Goal: Task Accomplishment & Management: Complete application form

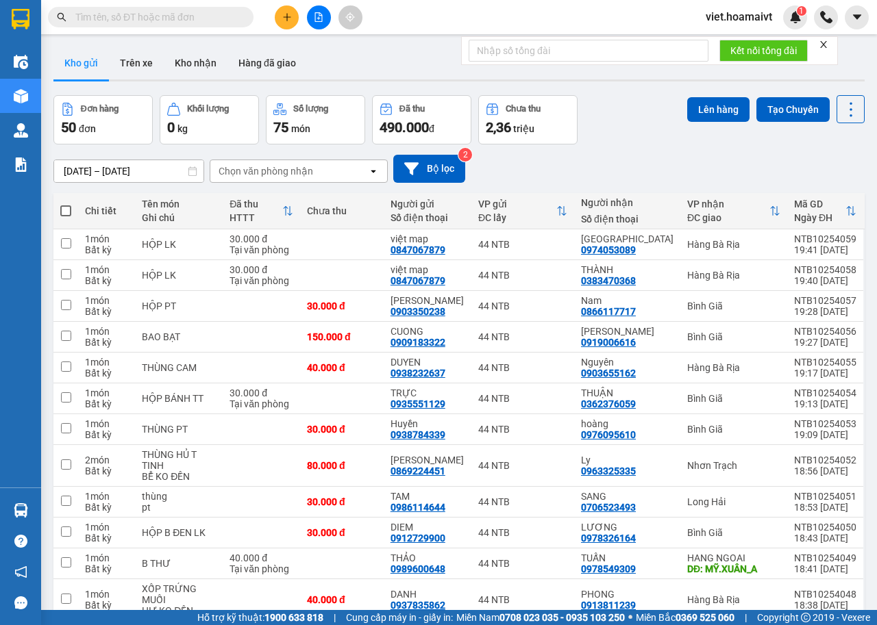
click at [290, 161] on div "Chọn văn phòng nhận" at bounding box center [289, 171] width 158 height 22
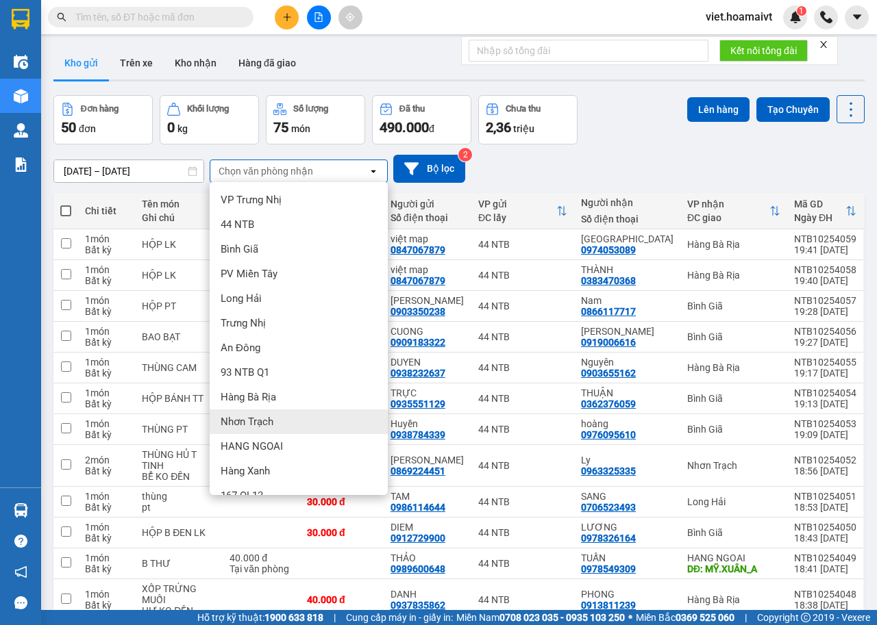
click at [288, 419] on div "Nhơn Trạch" at bounding box center [299, 422] width 178 height 25
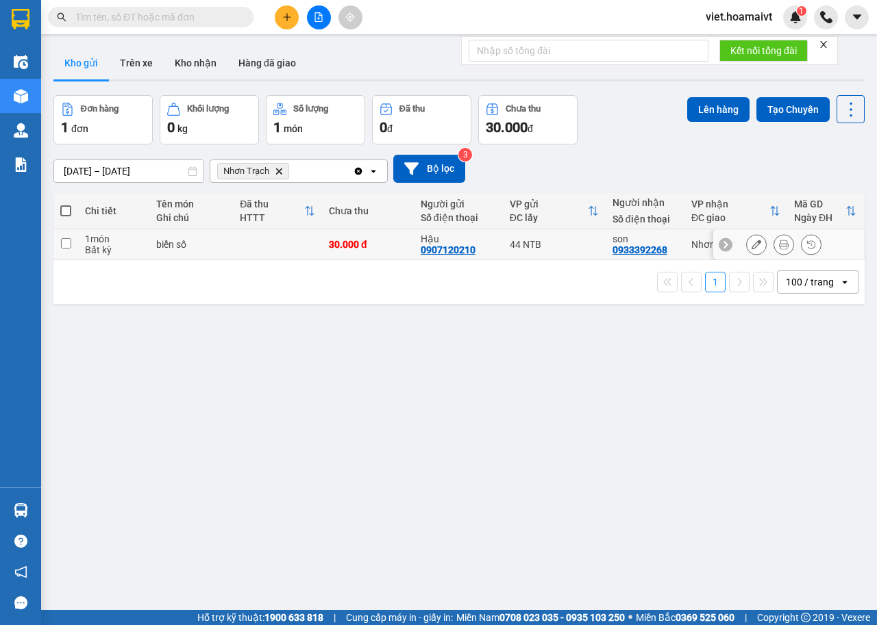
click at [222, 248] on div "biển số" at bounding box center [191, 244] width 70 height 11
checkbox input "true"
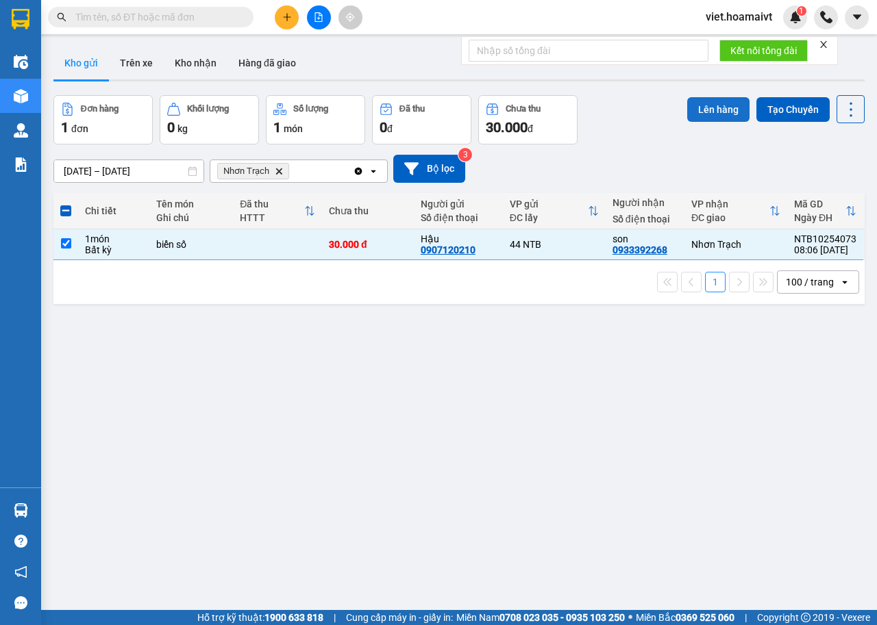
click at [699, 119] on button "Lên hàng" at bounding box center [718, 109] width 62 height 25
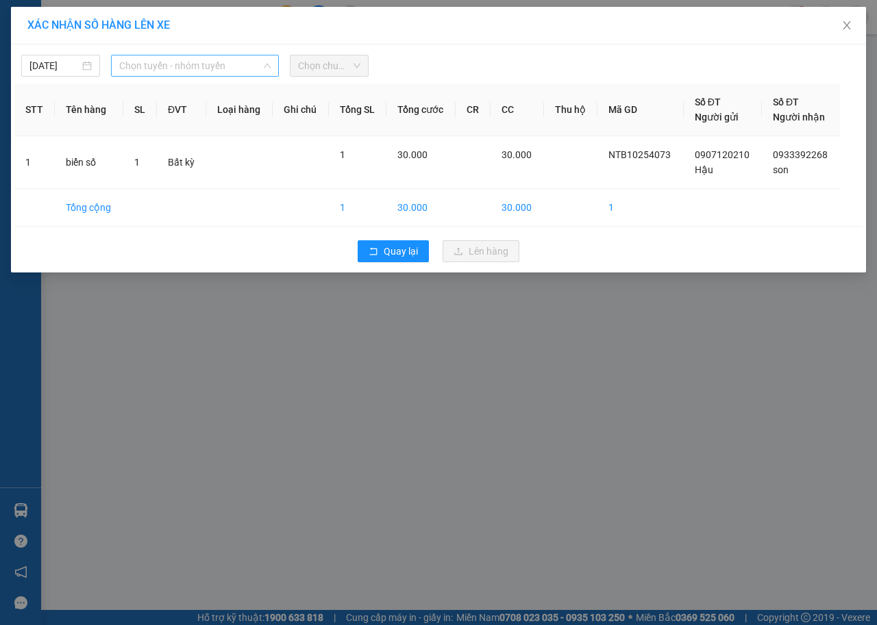
click at [219, 62] on span "Chọn tuyến - nhóm tuyến" at bounding box center [194, 65] width 151 height 21
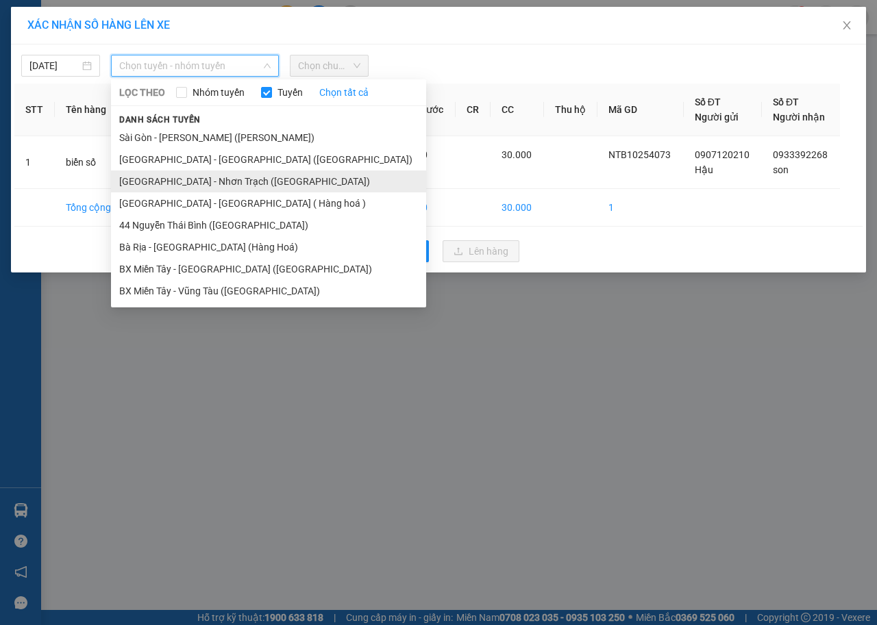
click at [195, 177] on li "[GEOGRAPHIC_DATA] - Nhơn Trạch ([GEOGRAPHIC_DATA])" at bounding box center [268, 182] width 315 height 22
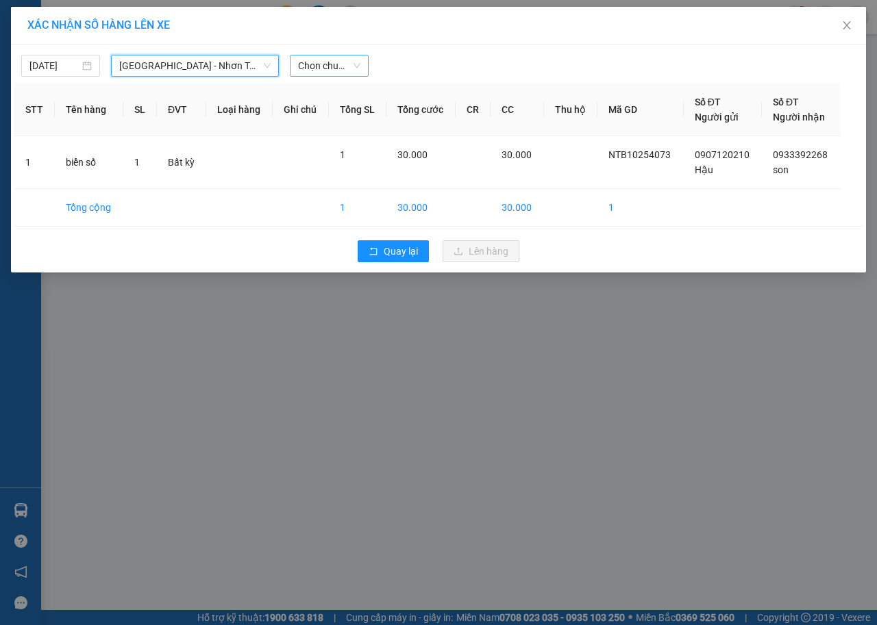
click at [332, 61] on span "Chọn chuyến" at bounding box center [329, 65] width 62 height 21
type input "0820"
click at [343, 119] on div "Thêm chuyến " 08:20 "" at bounding box center [363, 115] width 146 height 23
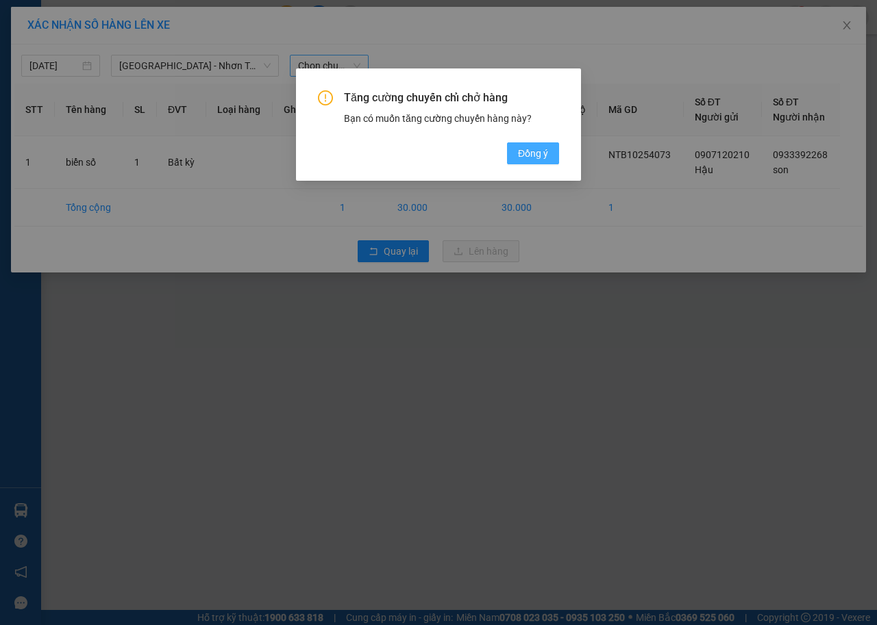
click at [526, 155] on span "Đồng ý" at bounding box center [533, 153] width 30 height 15
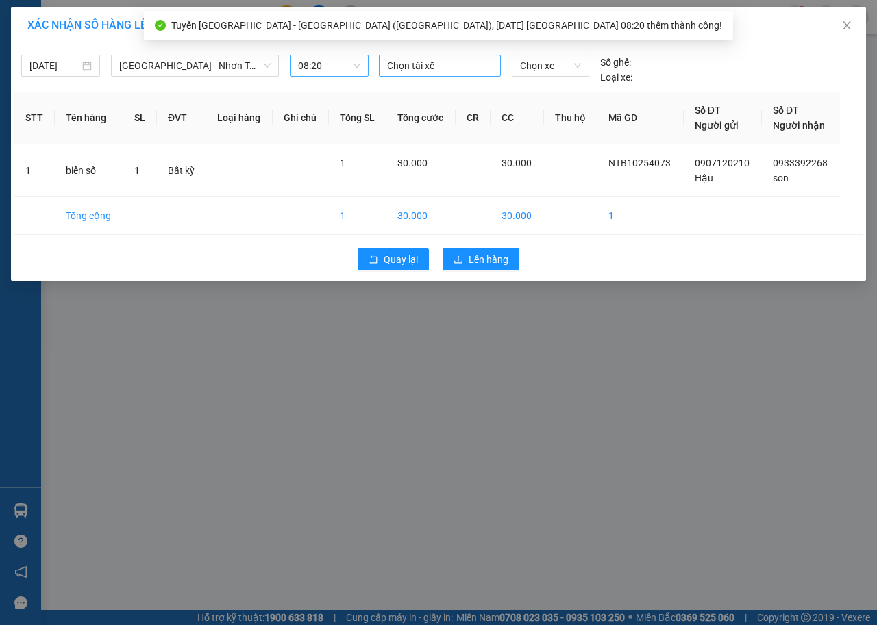
click at [434, 72] on div at bounding box center [439, 66] width 115 height 16
type input "liem d"
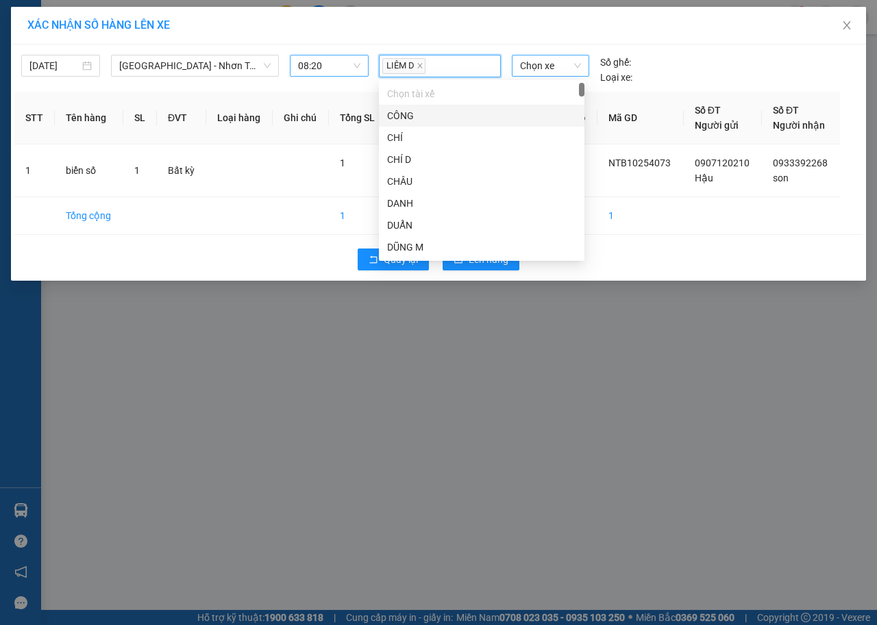
click at [560, 66] on span "Chọn xe" at bounding box center [550, 65] width 61 height 21
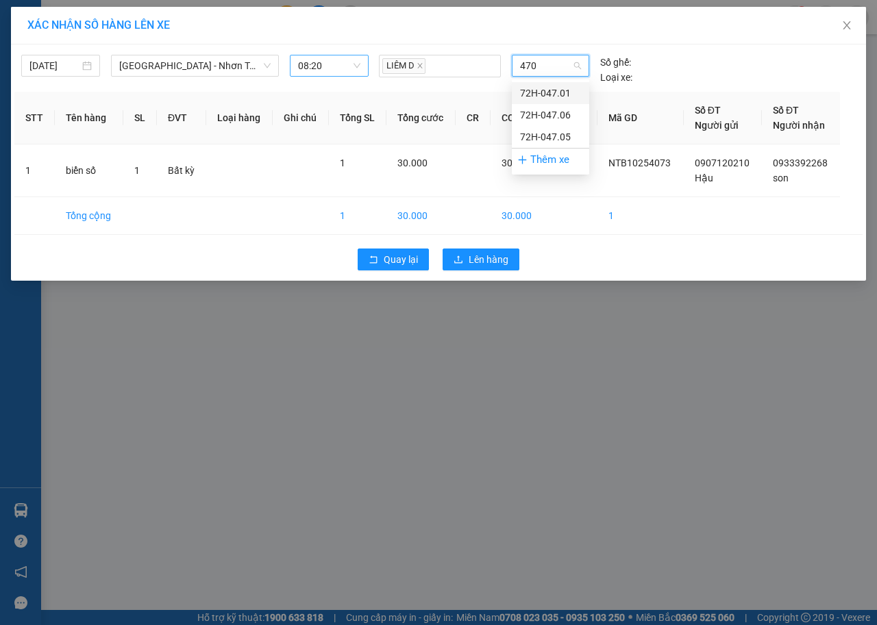
type input "4701"
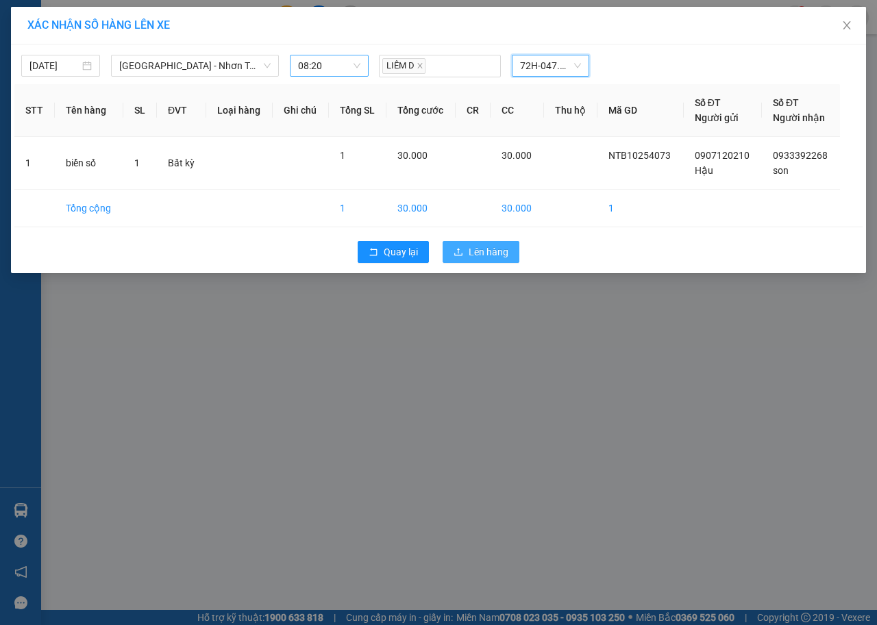
click at [464, 255] on button "Lên hàng" at bounding box center [481, 252] width 77 height 22
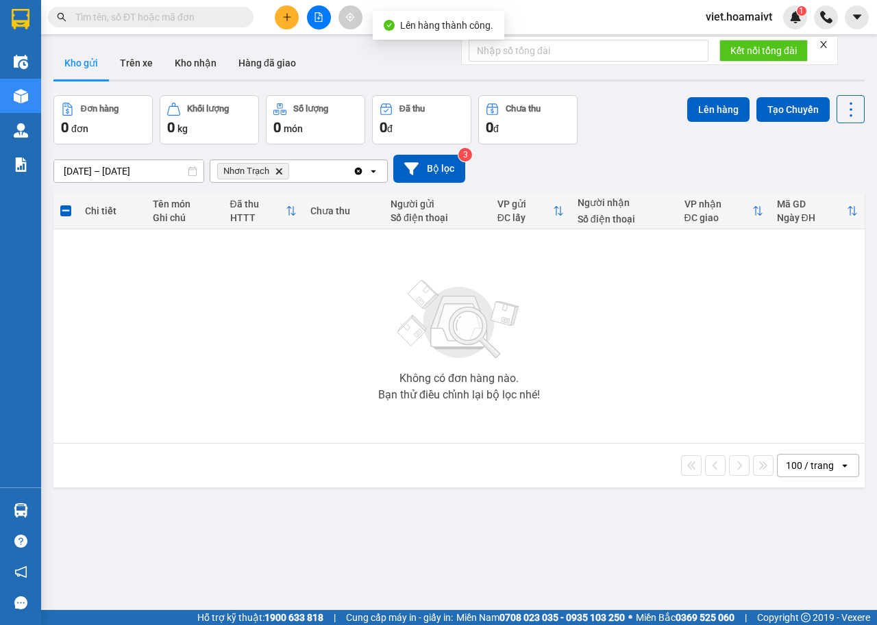
click at [279, 174] on icon "Delete" at bounding box center [279, 171] width 8 height 8
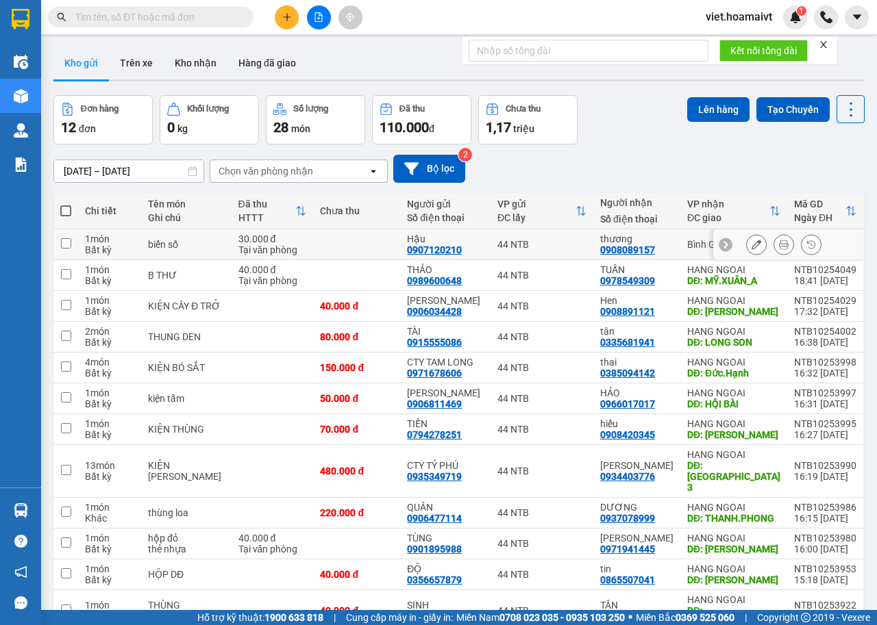
click at [203, 247] on div "biển số" at bounding box center [186, 244] width 77 height 11
checkbox input "true"
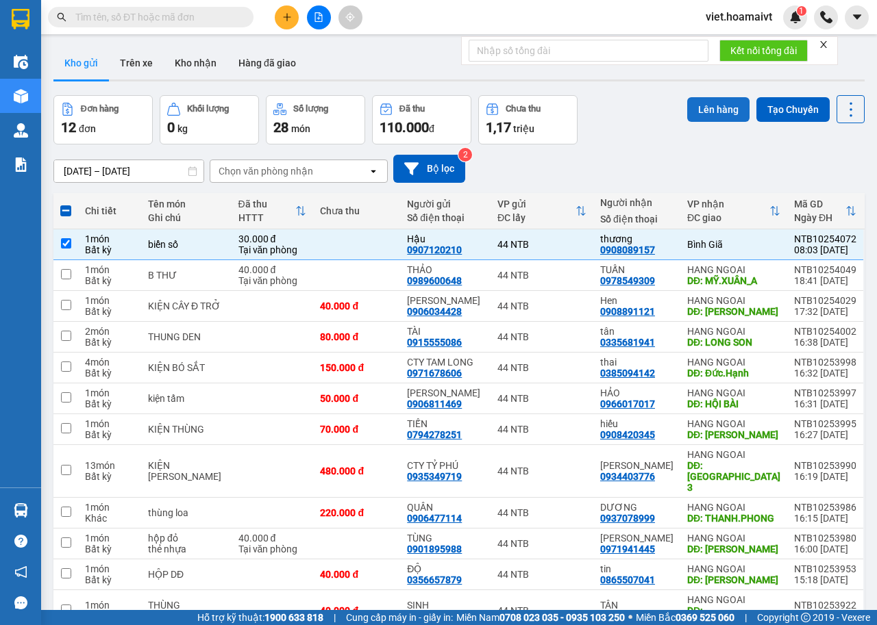
click at [697, 112] on button "Lên hàng" at bounding box center [718, 109] width 62 height 25
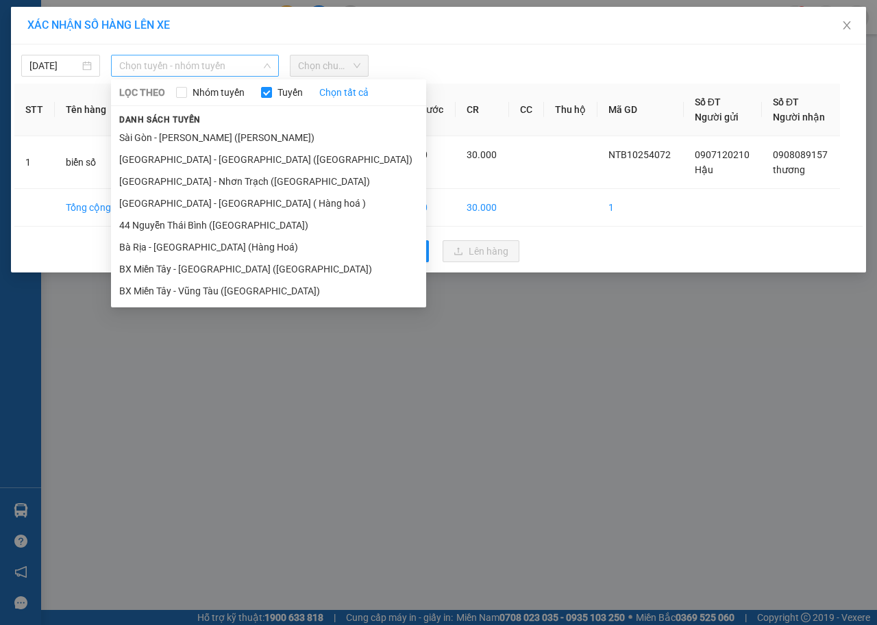
click at [206, 61] on span "Chọn tuyến - nhóm tuyến" at bounding box center [194, 65] width 151 height 21
click at [203, 136] on li "Sài Gòn - [PERSON_NAME] ([PERSON_NAME])" at bounding box center [268, 138] width 315 height 22
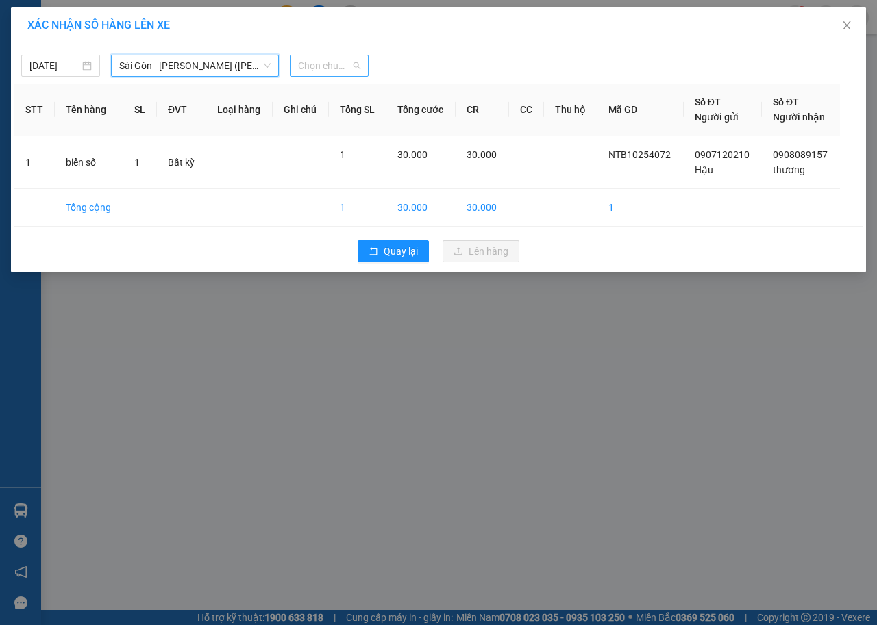
click at [329, 62] on span "Chọn chuyến" at bounding box center [329, 65] width 62 height 21
type input "0820"
click at [349, 117] on div "Thêm chuyến " 08:20 "" at bounding box center [363, 115] width 146 height 23
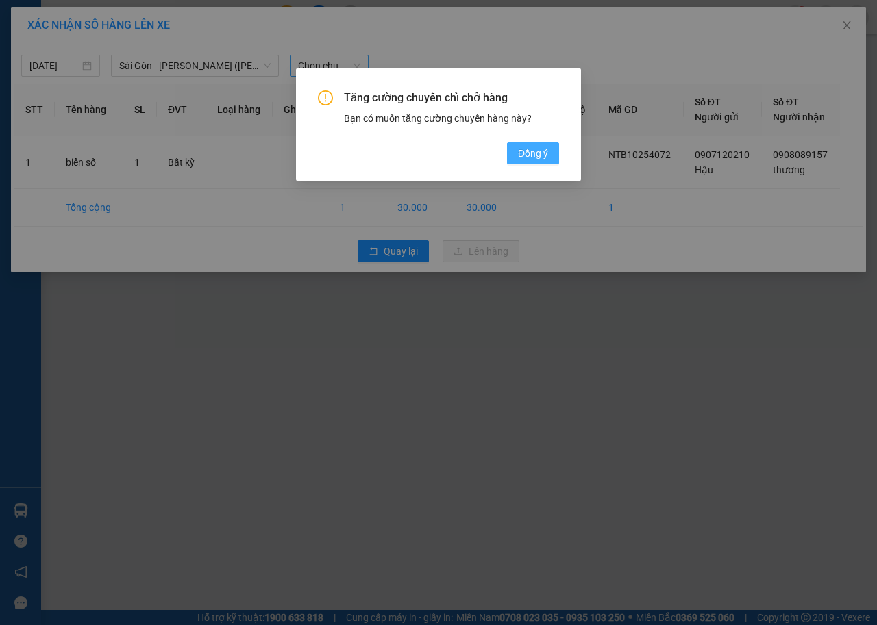
click at [530, 159] on span "Đồng ý" at bounding box center [533, 153] width 30 height 15
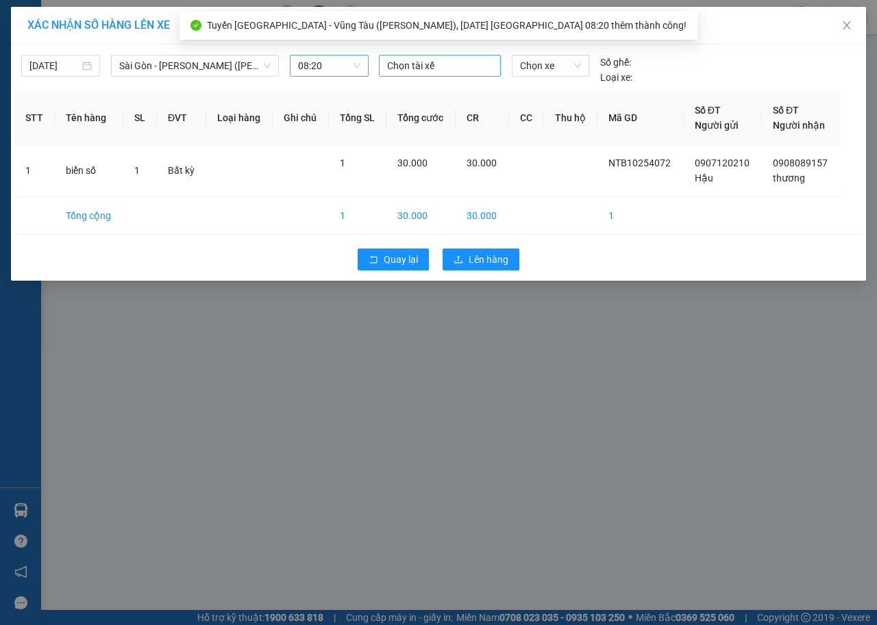
click at [453, 70] on div at bounding box center [439, 66] width 115 height 16
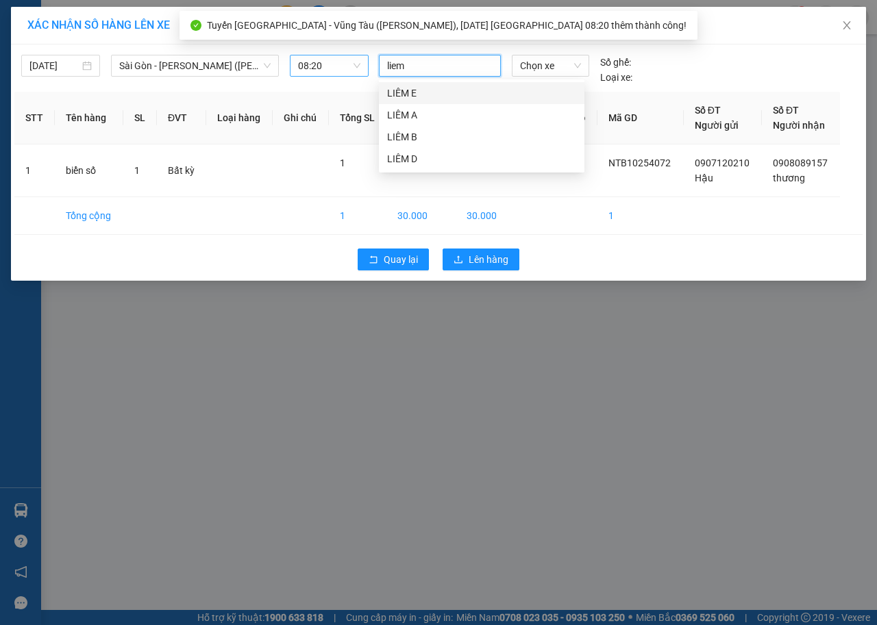
type input "liem d"
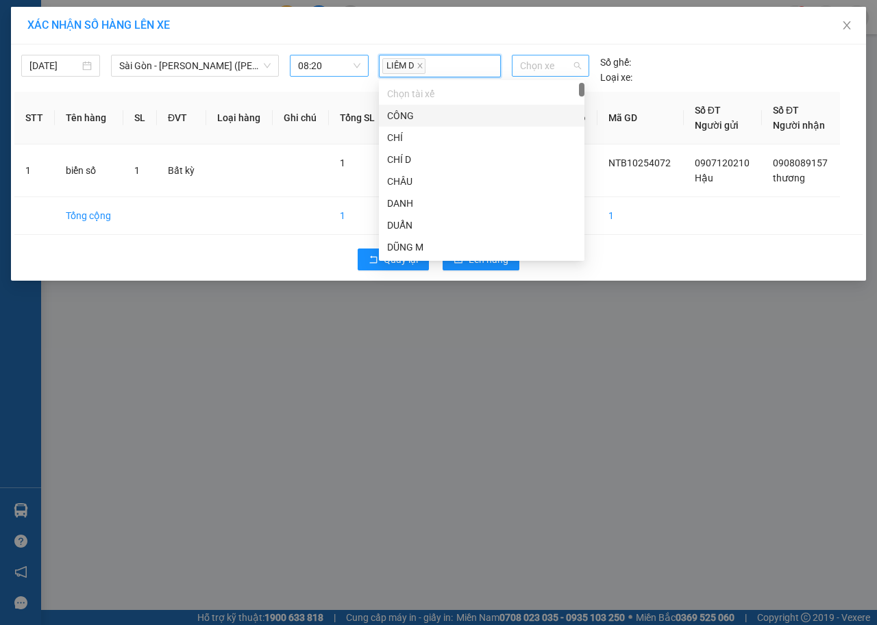
click at [527, 66] on span "Chọn xe" at bounding box center [550, 65] width 61 height 21
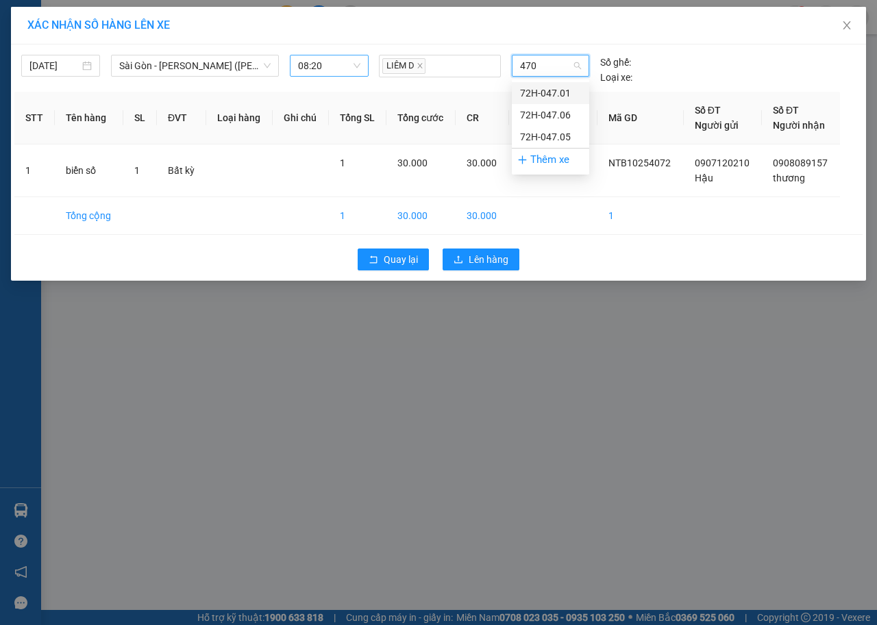
type input "4701"
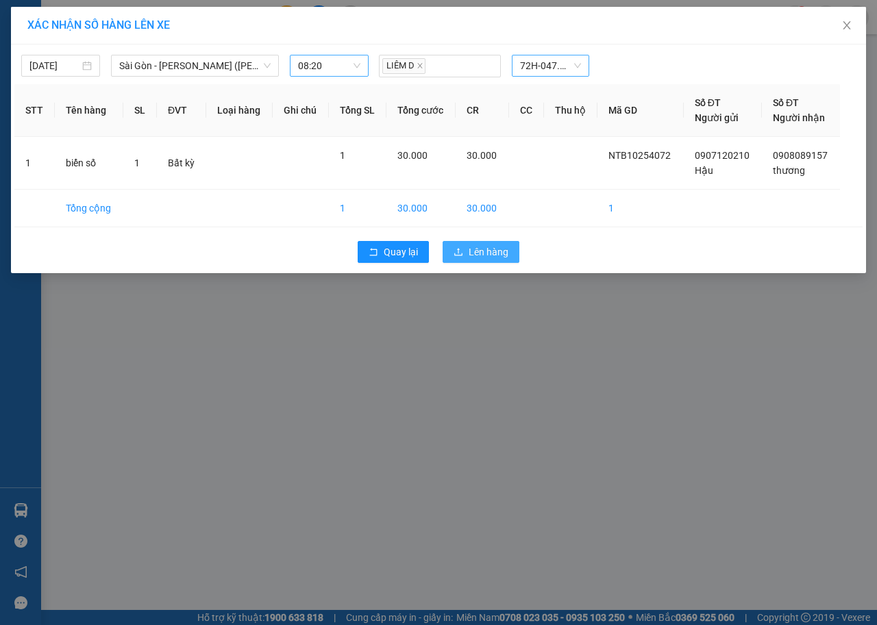
click at [480, 252] on span "Lên hàng" at bounding box center [489, 252] width 40 height 15
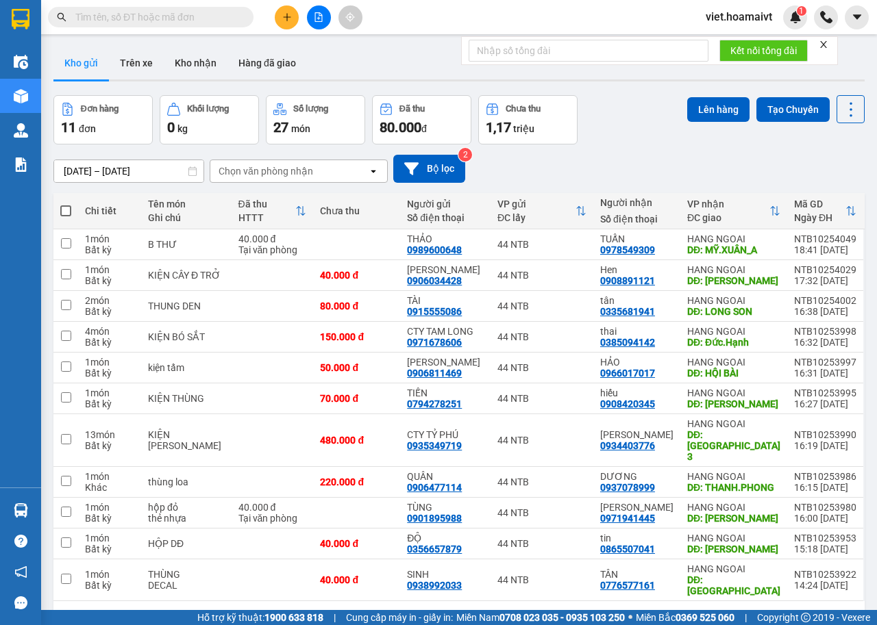
click at [823, 45] on icon "close" at bounding box center [824, 45] width 10 height 10
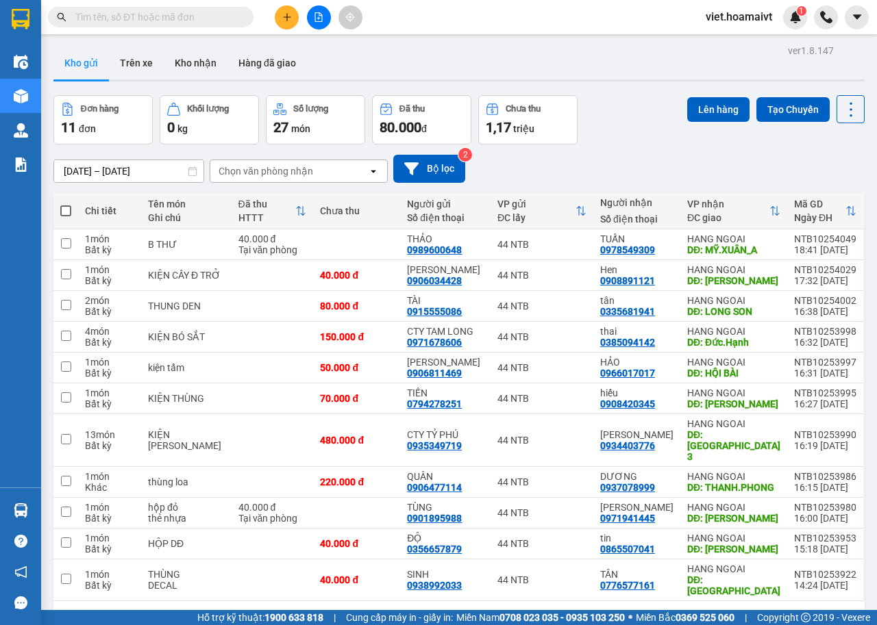
click at [184, 14] on input "text" at bounding box center [156, 17] width 162 height 15
click at [747, 338] on button at bounding box center [756, 337] width 19 height 24
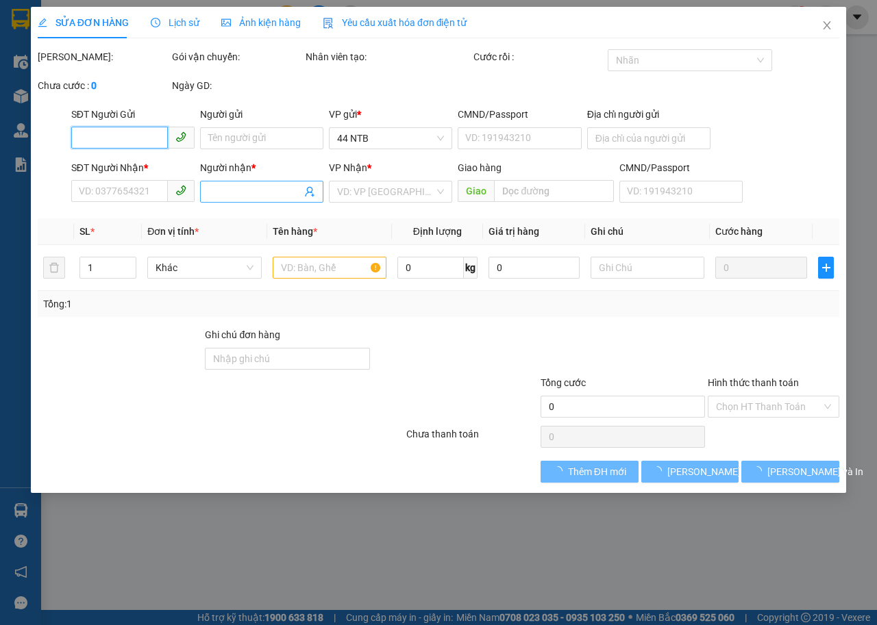
type input "0971678606"
type input "CTY TAM LONG"
type input "1802 NG DUY TRINH THỦ ĐỨC TPHCM"
type input "0385094142"
type input "thai"
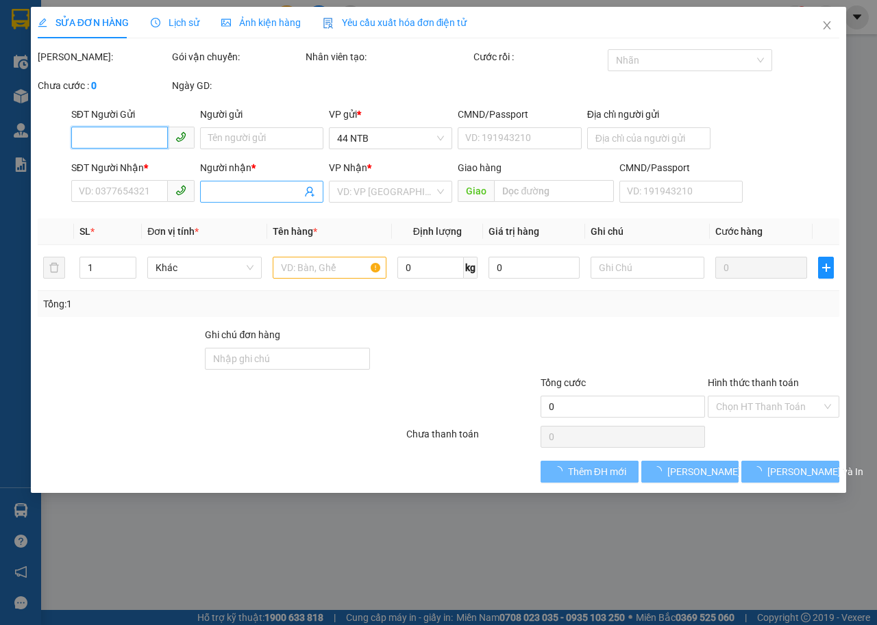
type input "Đức.Hạnh"
type input "150.000"
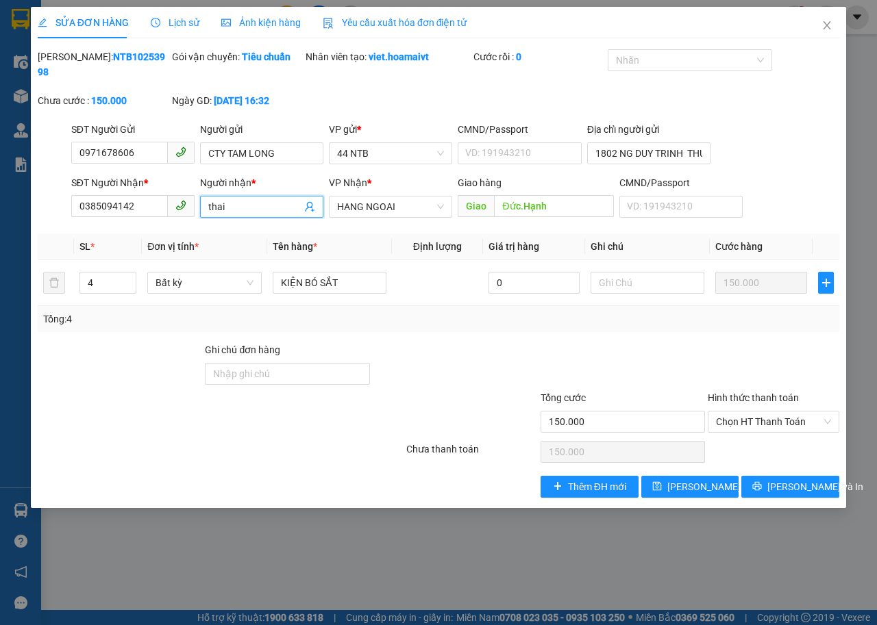
drag, startPoint x: 251, startPoint y: 201, endPoint x: 132, endPoint y: 218, distance: 121.1
click at [132, 218] on div "SĐT Người Nhận * 0385094142 Người nhận * thai thai VP Nhận * HANG NGOAI Giao hà…" at bounding box center [455, 199] width 773 height 48
type input "THÁI"
click at [710, 496] on button "[PERSON_NAME] thay đổi" at bounding box center [690, 487] width 98 height 22
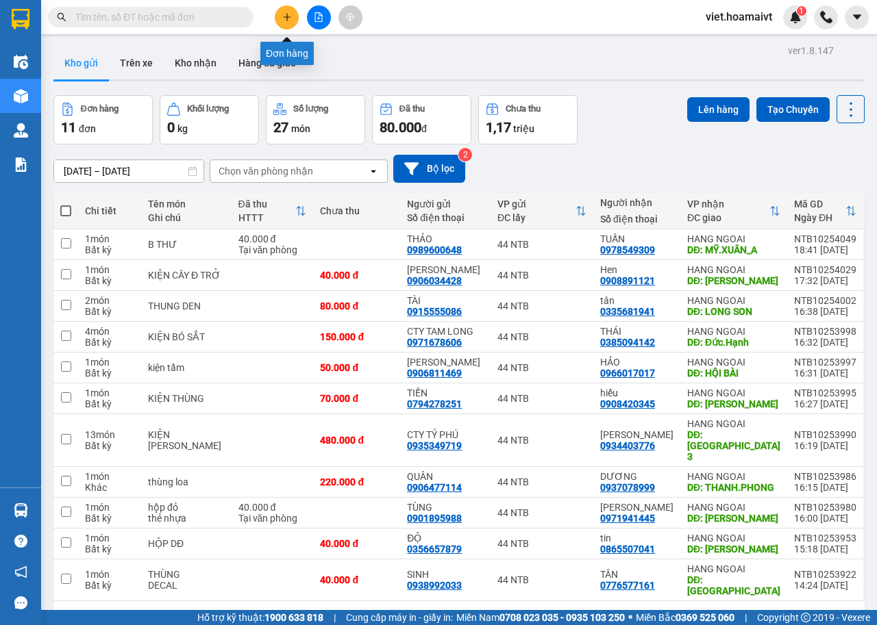
click at [283, 22] on button at bounding box center [287, 17] width 24 height 24
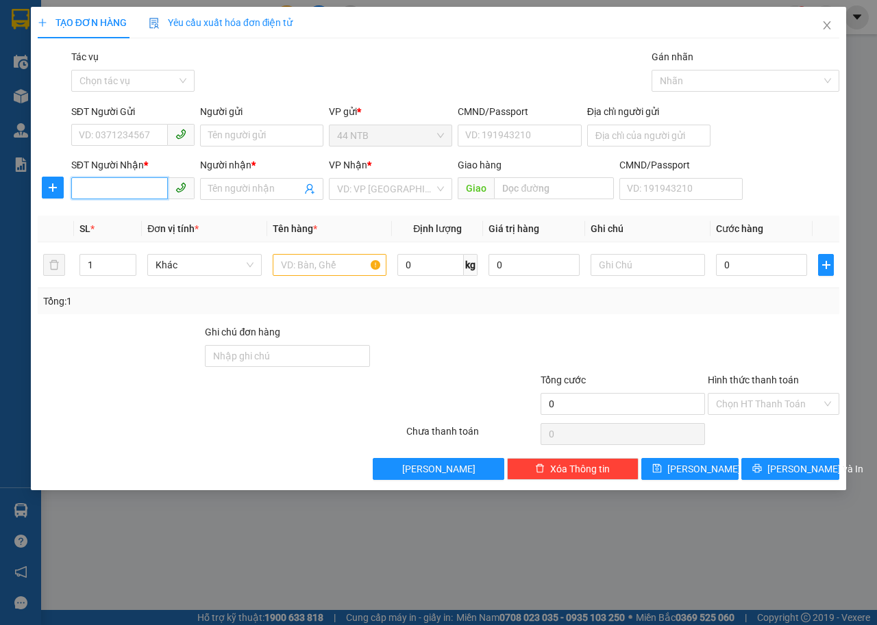
drag, startPoint x: 131, startPoint y: 190, endPoint x: 876, endPoint y: 173, distance: 745.5
click at [143, 190] on input "SĐT Người Nhận *" at bounding box center [119, 188] width 97 height 22
type input "0907680879"
click at [140, 214] on div "0907680879 - HẢI" at bounding box center [132, 216] width 107 height 15
type input "HẢI"
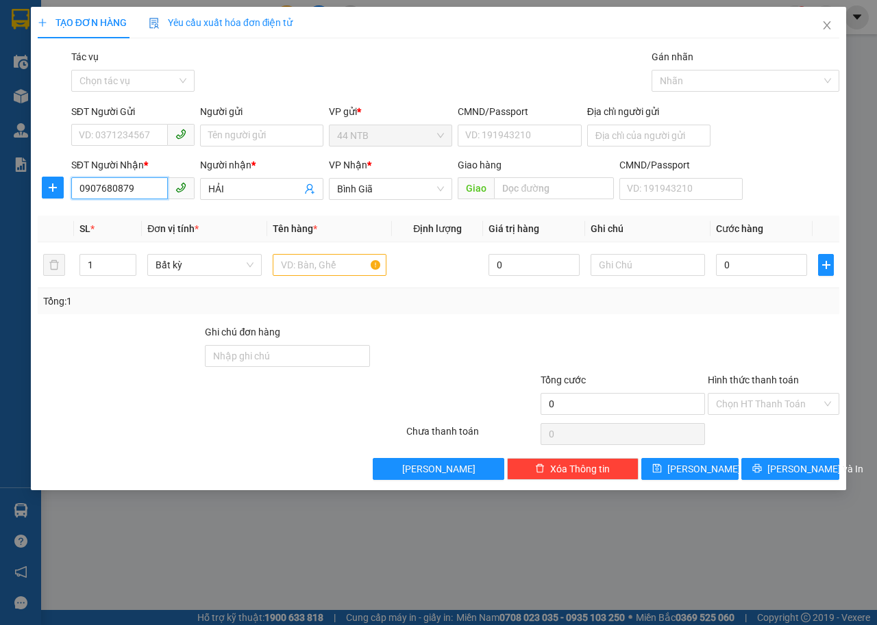
type input "0907680879"
click at [140, 156] on form "SĐT Người Gửi VD: 0371234567 Người gửi Tên người gửi VP gửi * 44 NTB CMND/Passp…" at bounding box center [438, 154] width 801 height 101
click at [139, 140] on input "SĐT Người Gửi" at bounding box center [119, 135] width 97 height 22
type input "0947217249"
click at [227, 140] on input "Người gửi" at bounding box center [261, 136] width 123 height 22
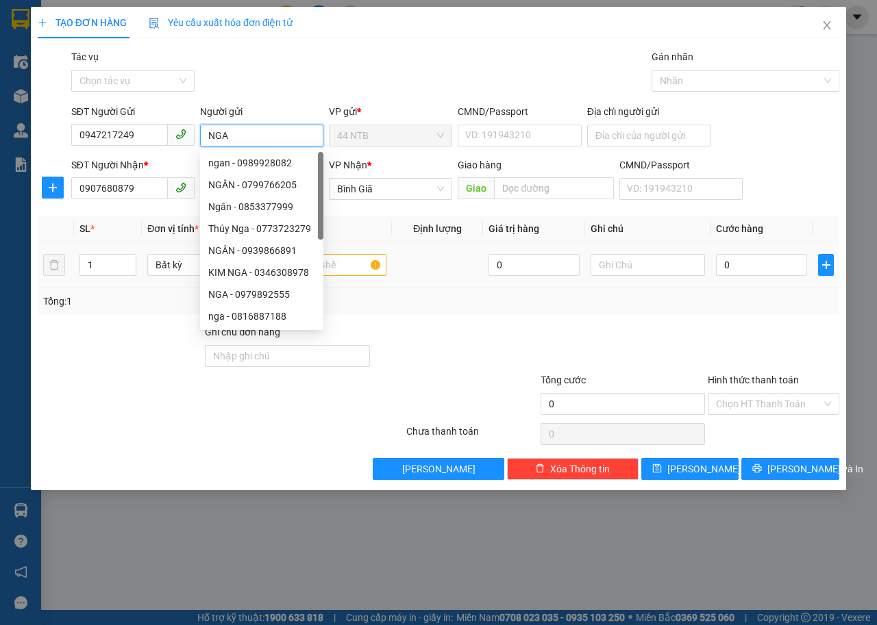
type input "NGA"
click at [351, 272] on input "text" at bounding box center [330, 265] width 114 height 22
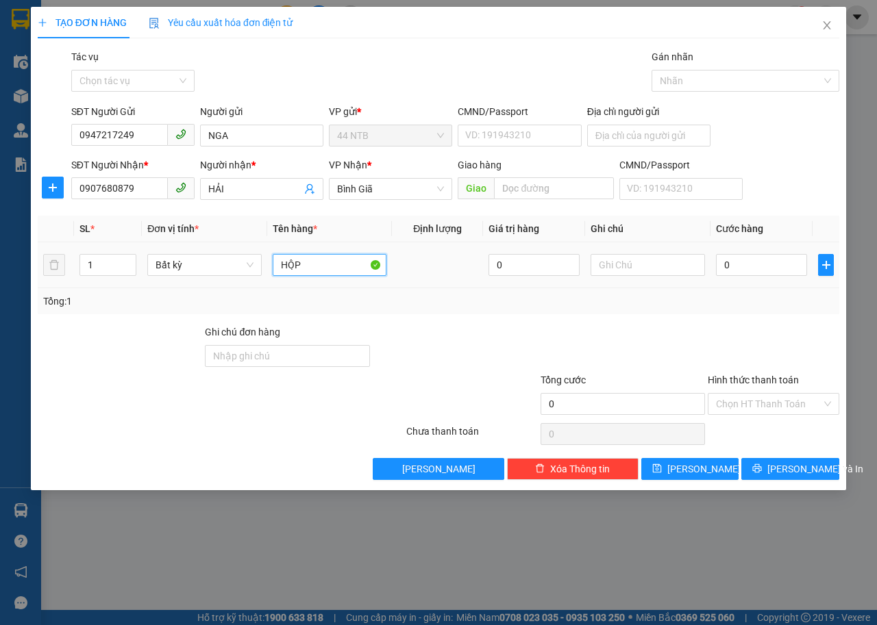
type input "HỘP"
type input "THUỐC"
type input "3"
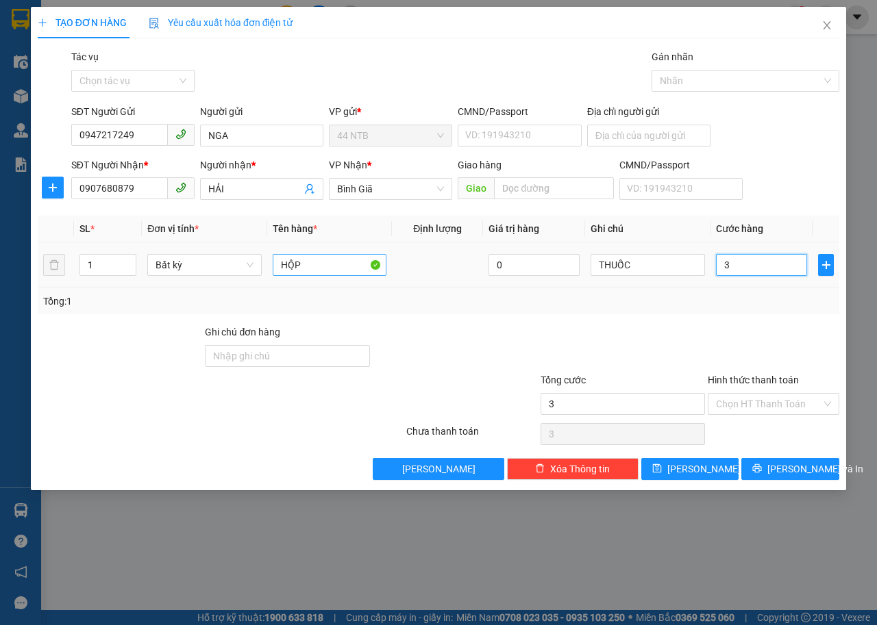
type input "30"
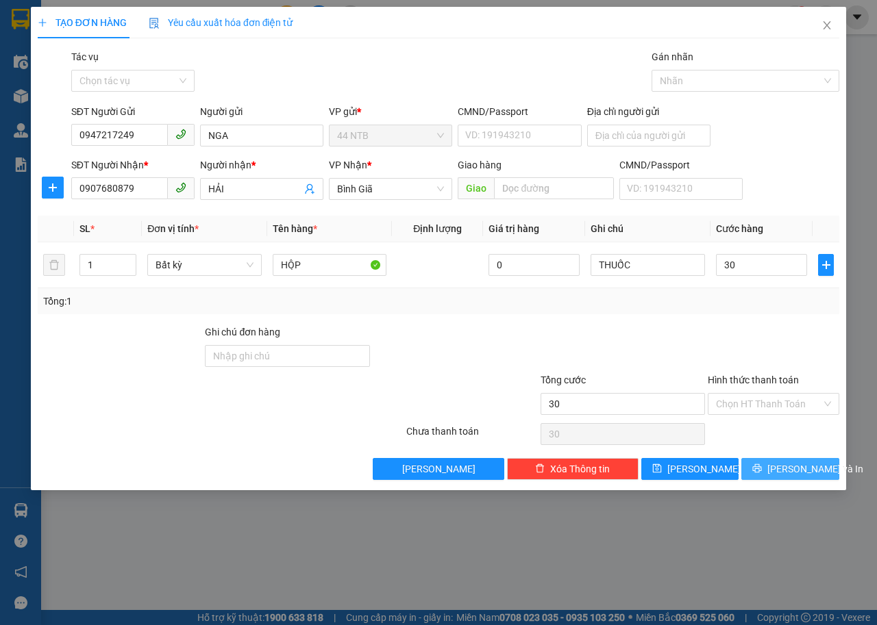
type input "30.000"
click at [791, 470] on span "[PERSON_NAME] và In" at bounding box center [815, 469] width 96 height 15
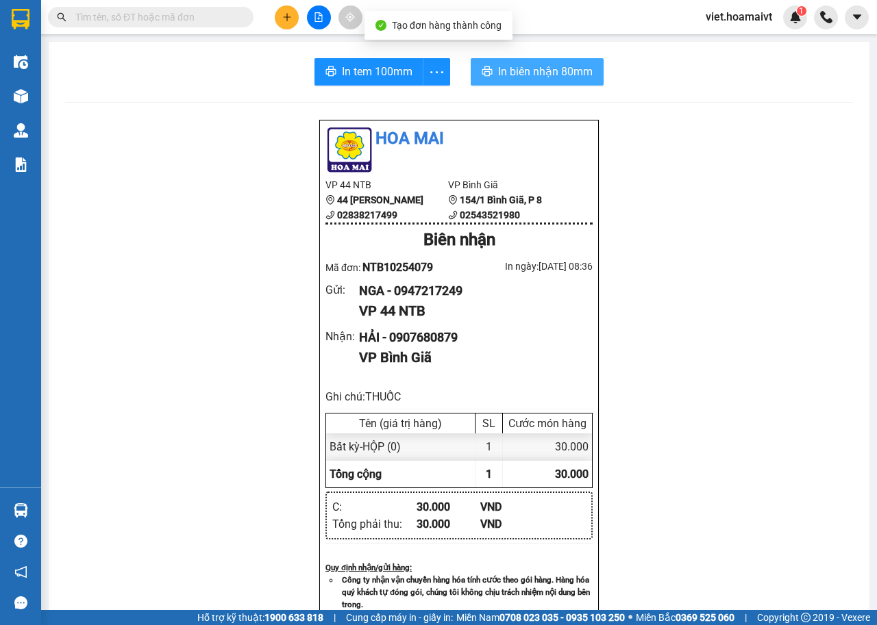
click at [505, 75] on span "In biên nhận 80mm" at bounding box center [545, 71] width 95 height 17
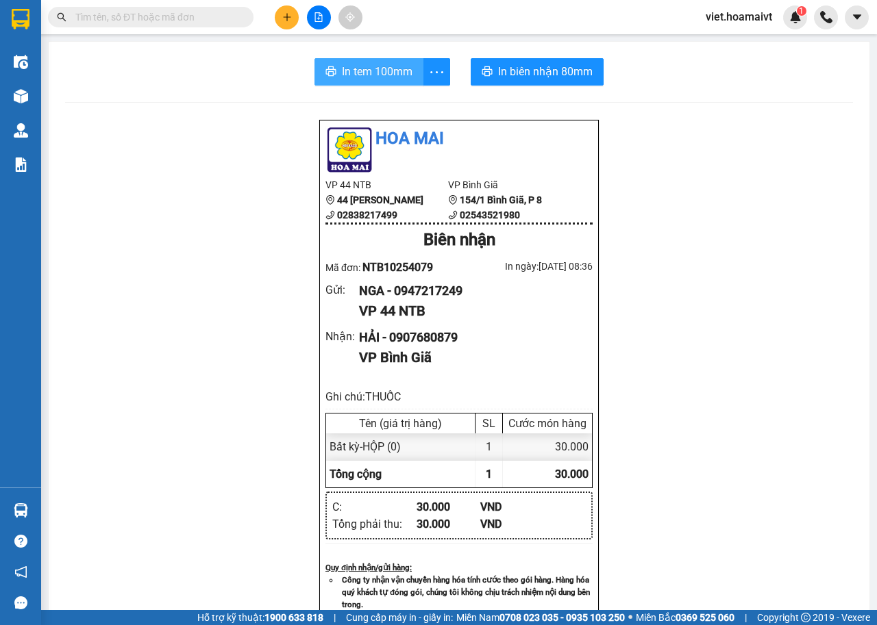
click at [394, 84] on button "In tem 100mm" at bounding box center [368, 71] width 109 height 27
